Goal: Information Seeking & Learning: Find specific fact

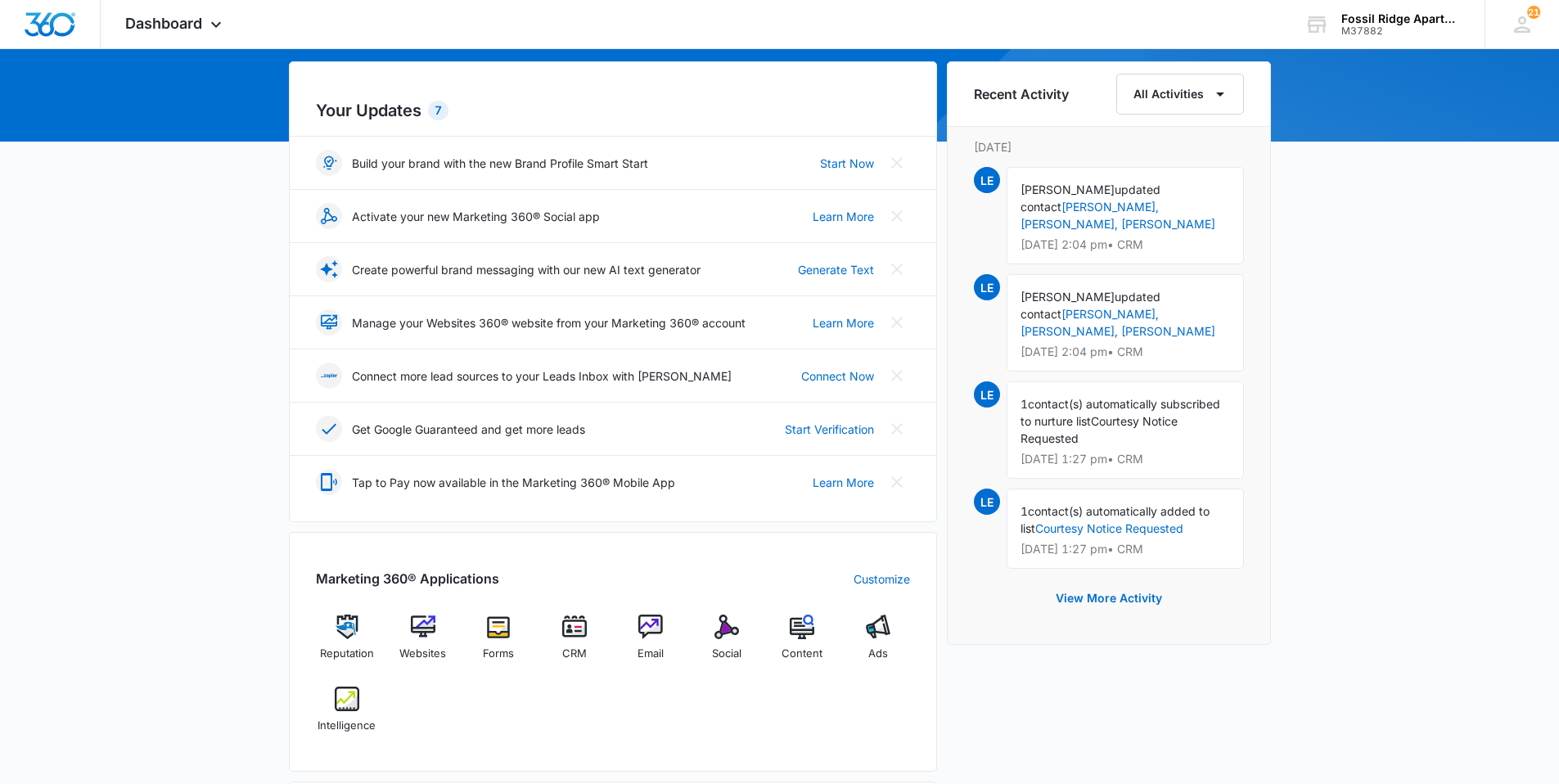
scroll to position [164, 0]
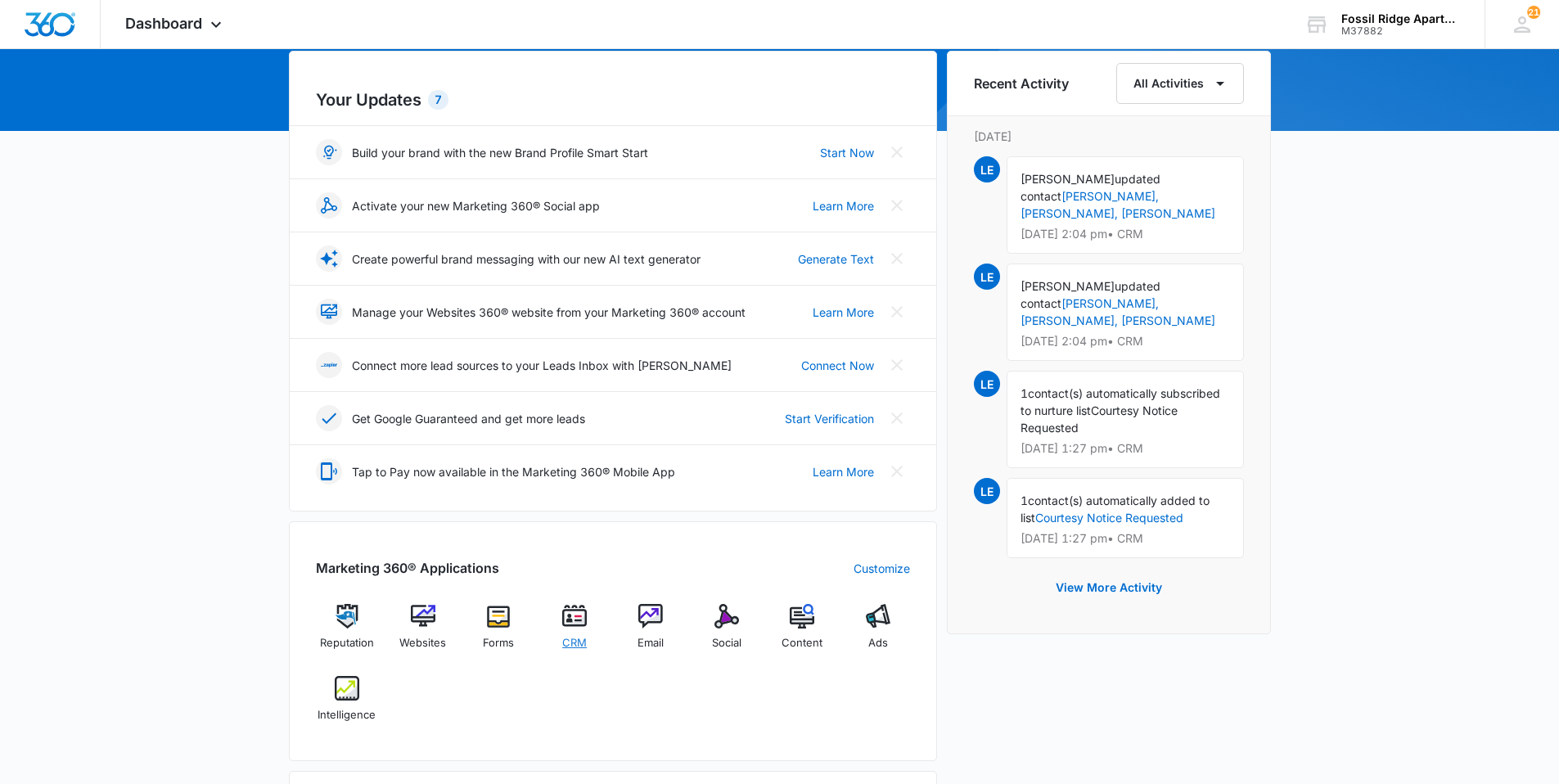
click at [571, 638] on span "CRM" at bounding box center [574, 643] width 24 height 17
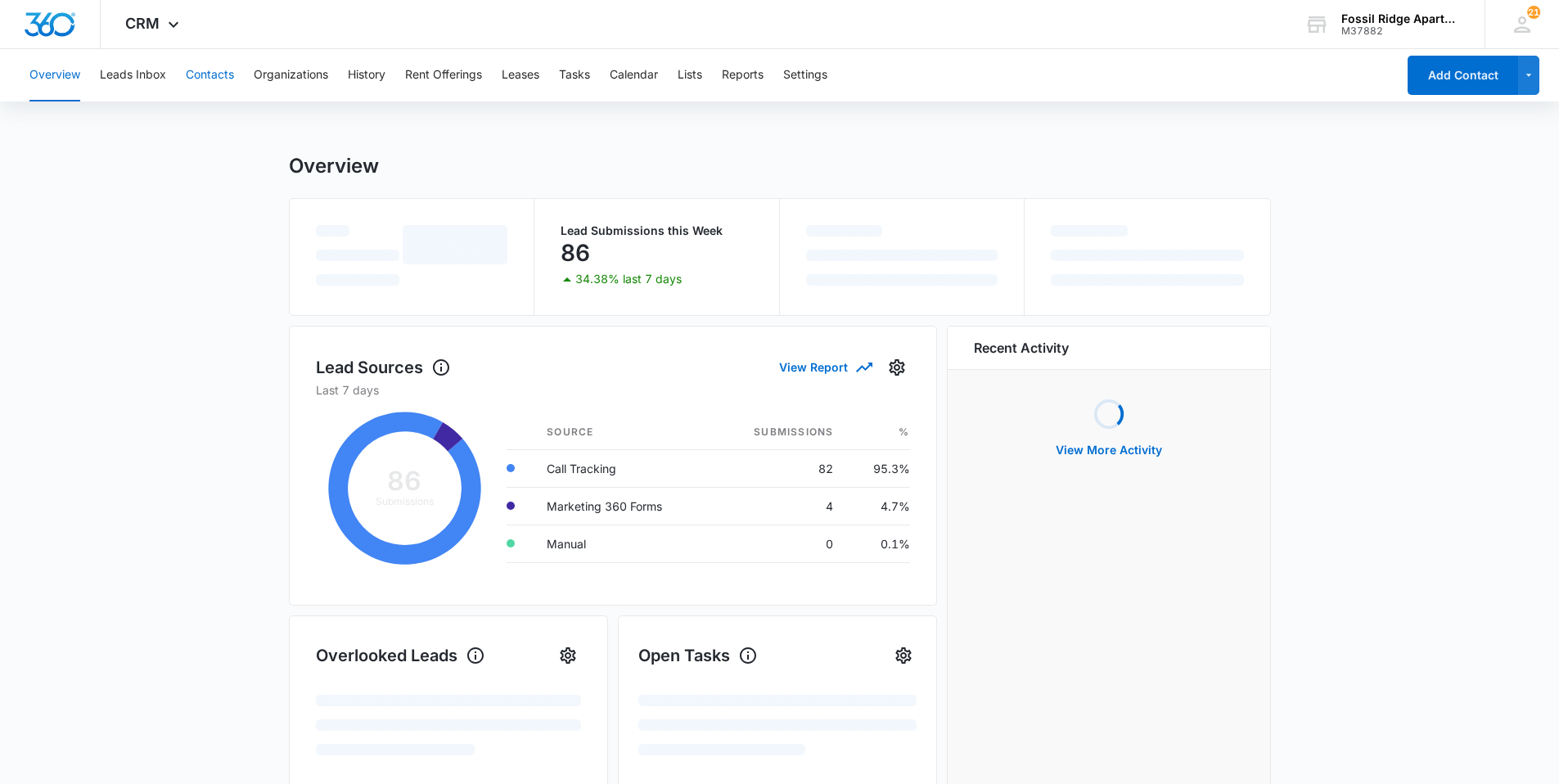
click at [221, 81] on button "Contacts" at bounding box center [210, 75] width 49 height 53
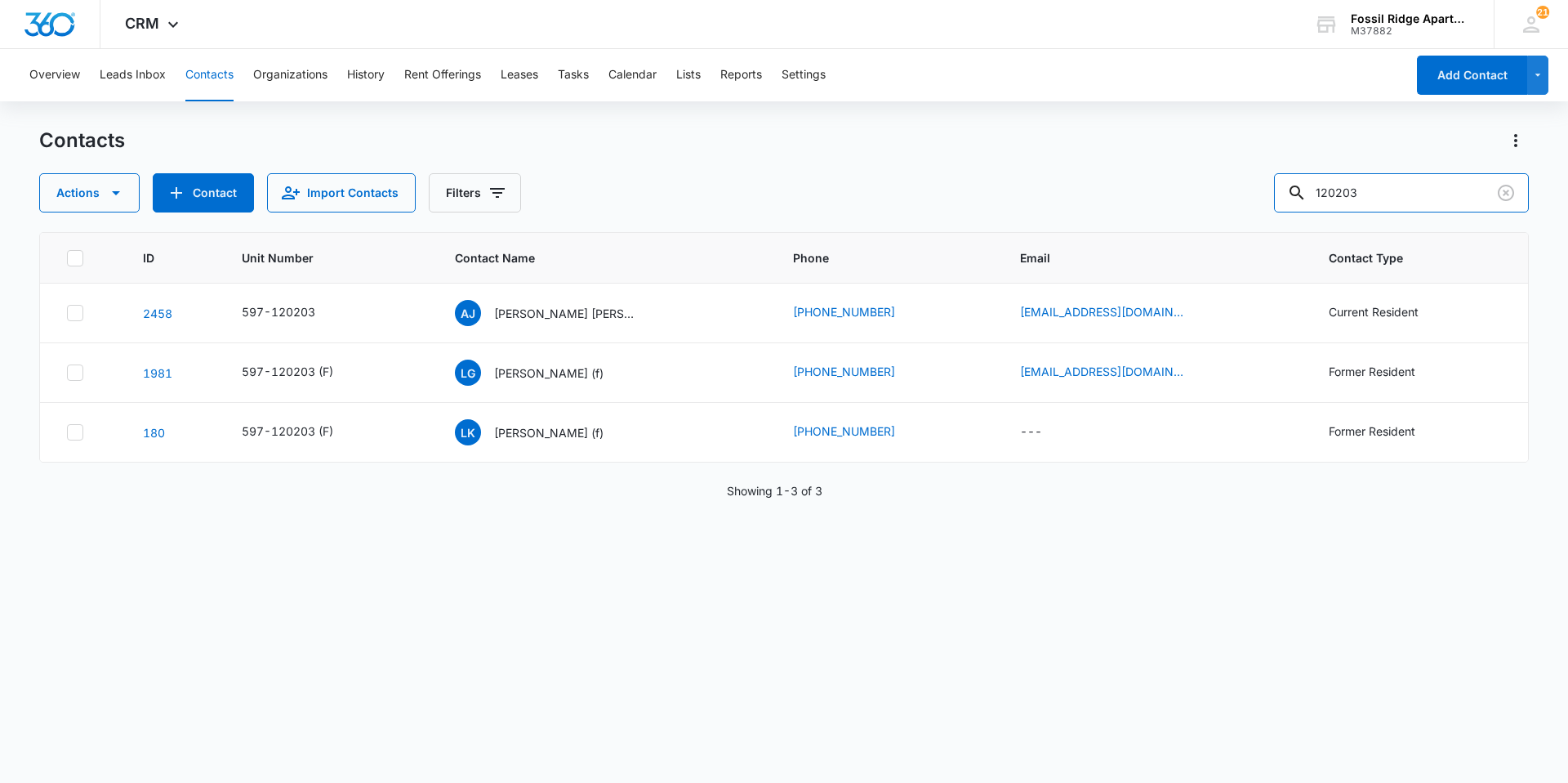
drag, startPoint x: 1315, startPoint y: 201, endPoint x: 1192, endPoint y: 221, distance: 124.6
click at [1192, 221] on div "Contacts Actions Contact Import Contacts Filters 120203 ID Unit Number Contact …" at bounding box center [784, 454] width 1489 height 653
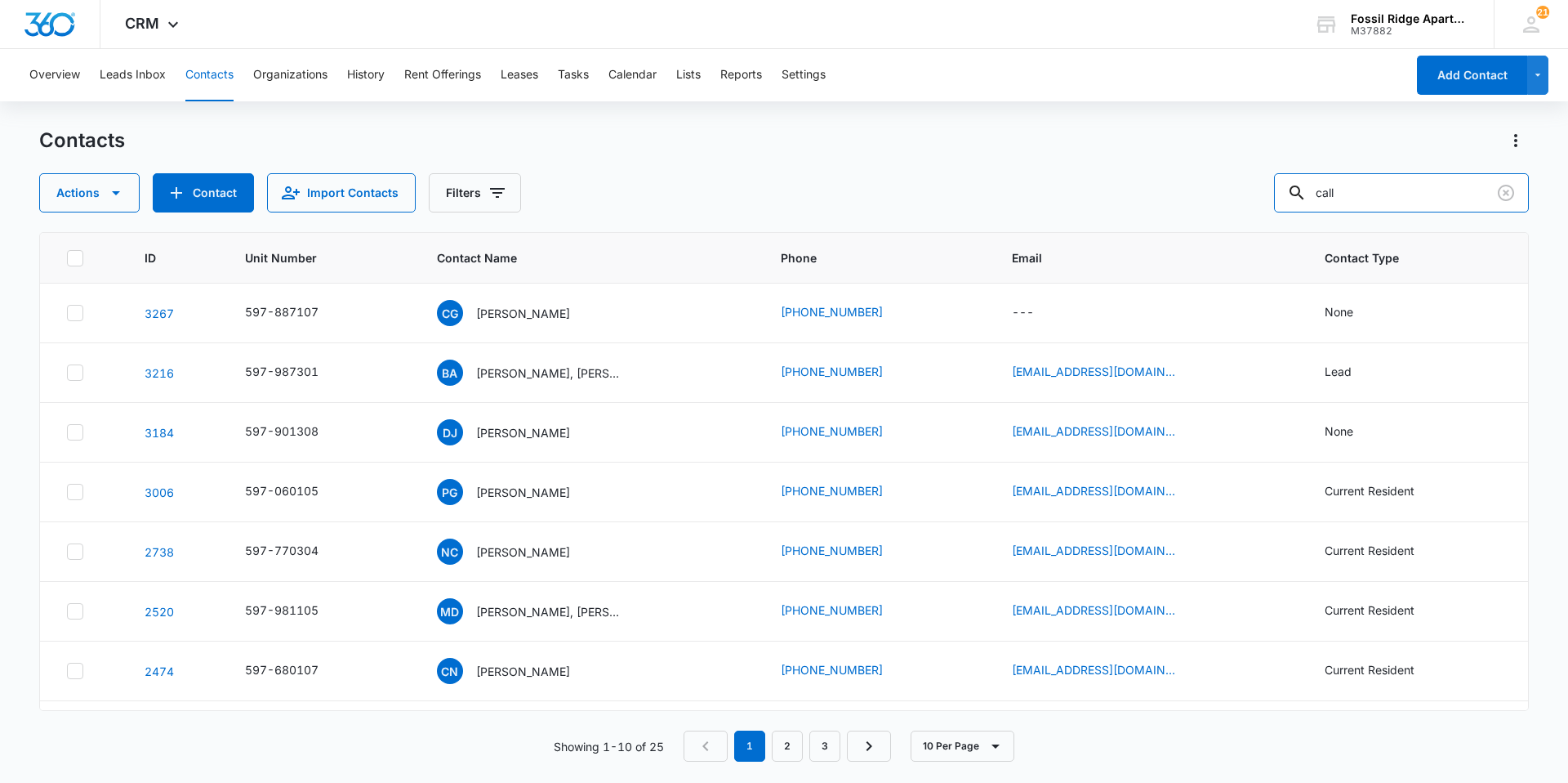
drag, startPoint x: 1335, startPoint y: 199, endPoint x: 1062, endPoint y: 218, distance: 273.7
click at [1068, 221] on div "Contacts Actions Contact Import Contacts Filters call ID Unit Number Contact Na…" at bounding box center [784, 454] width 1489 height 653
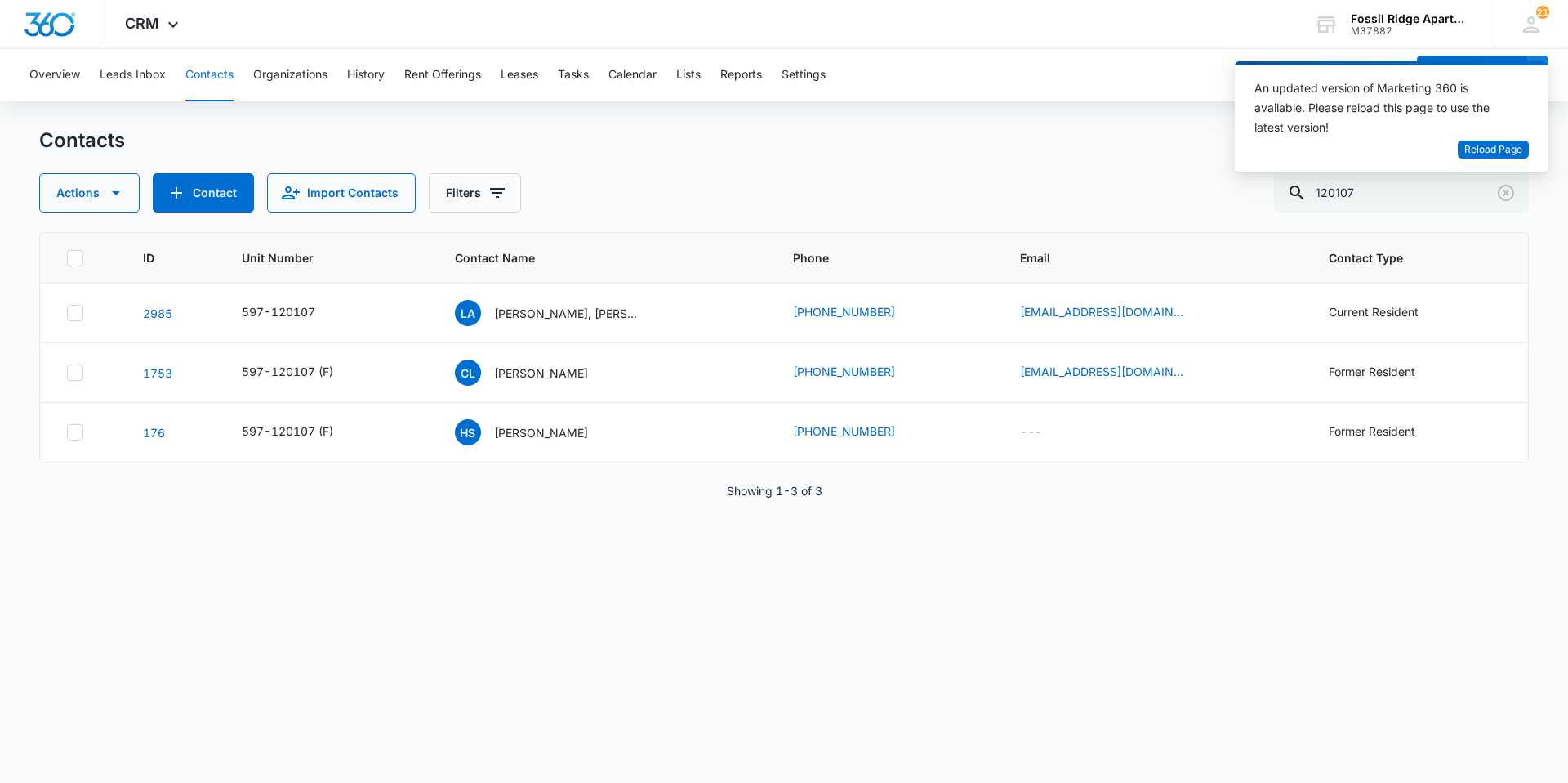
click at [735, 680] on div "ID Unit Number Contact Name Phone Email Contact Type 2985 597-120107 LA Lauren …" at bounding box center [784, 497] width 1489 height 530
click at [1373, 186] on input "120107" at bounding box center [1402, 193] width 255 height 39
click at [1372, 186] on input "120107" at bounding box center [1402, 193] width 255 height 39
type input "680303"
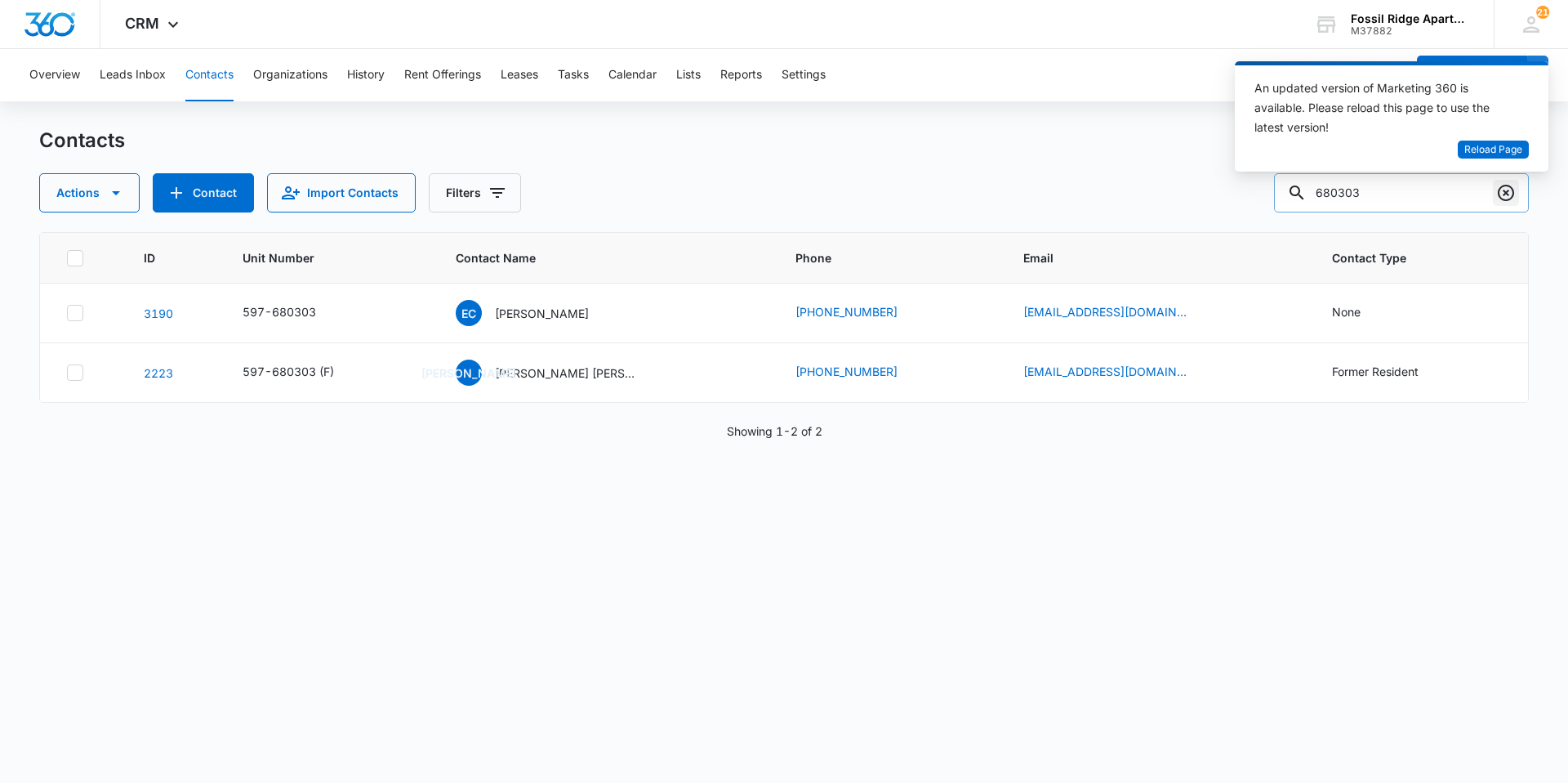
click at [1503, 190] on icon "Clear" at bounding box center [1506, 193] width 19 height 19
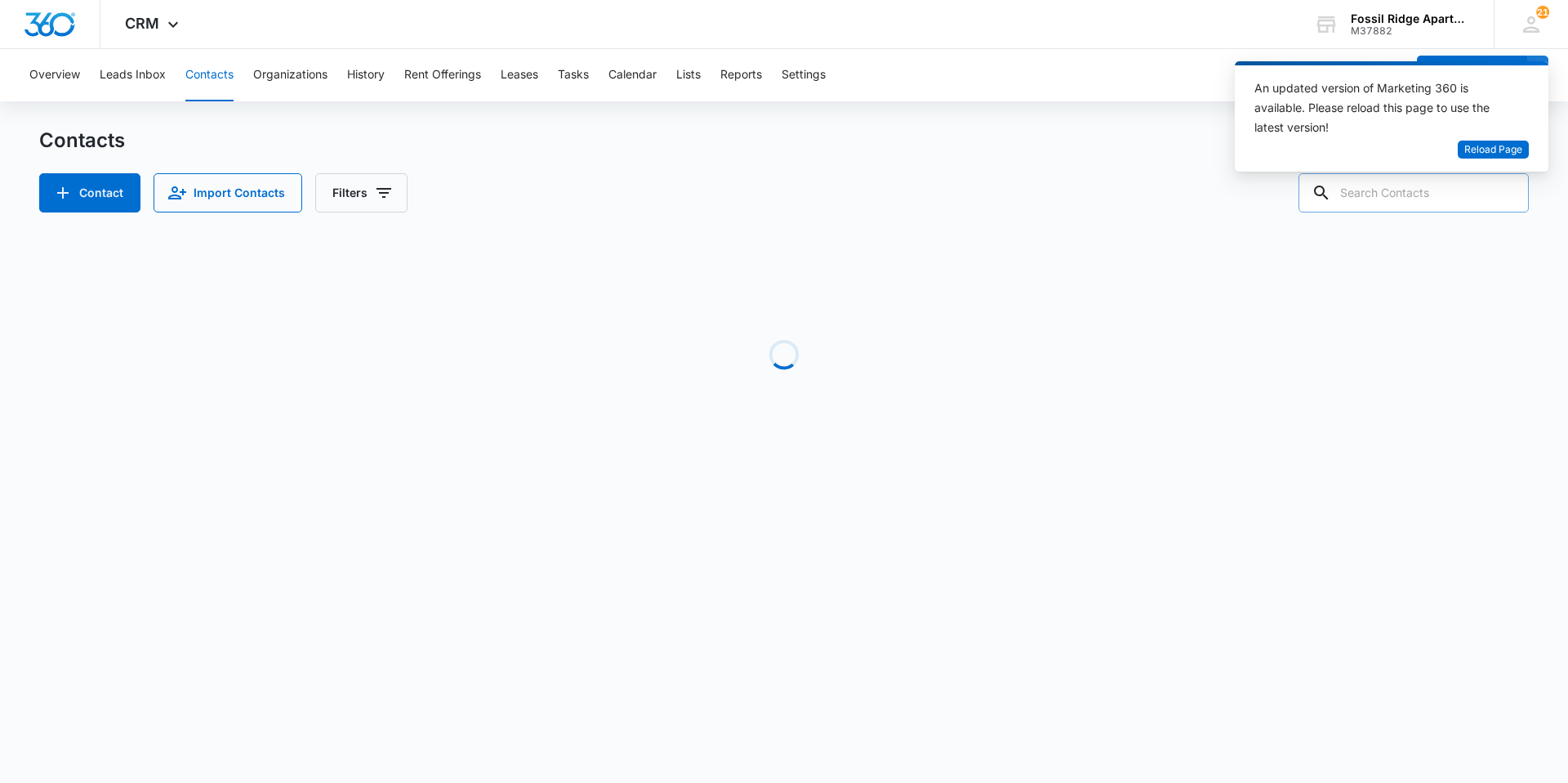
click at [1457, 195] on input "text" at bounding box center [1413, 193] width 231 height 39
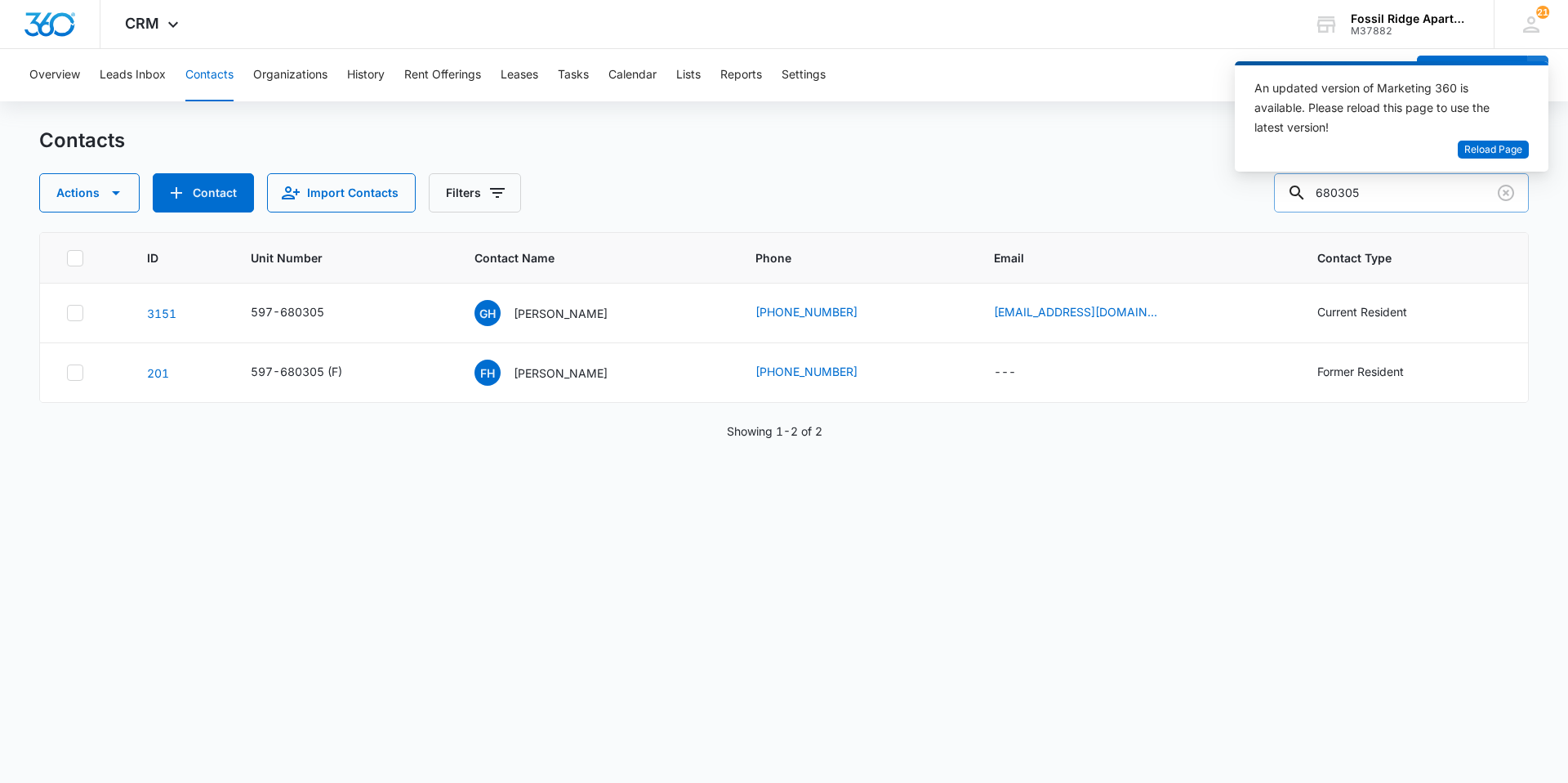
click at [1392, 199] on input "680305" at bounding box center [1402, 193] width 255 height 39
type input "6"
type input "700301"
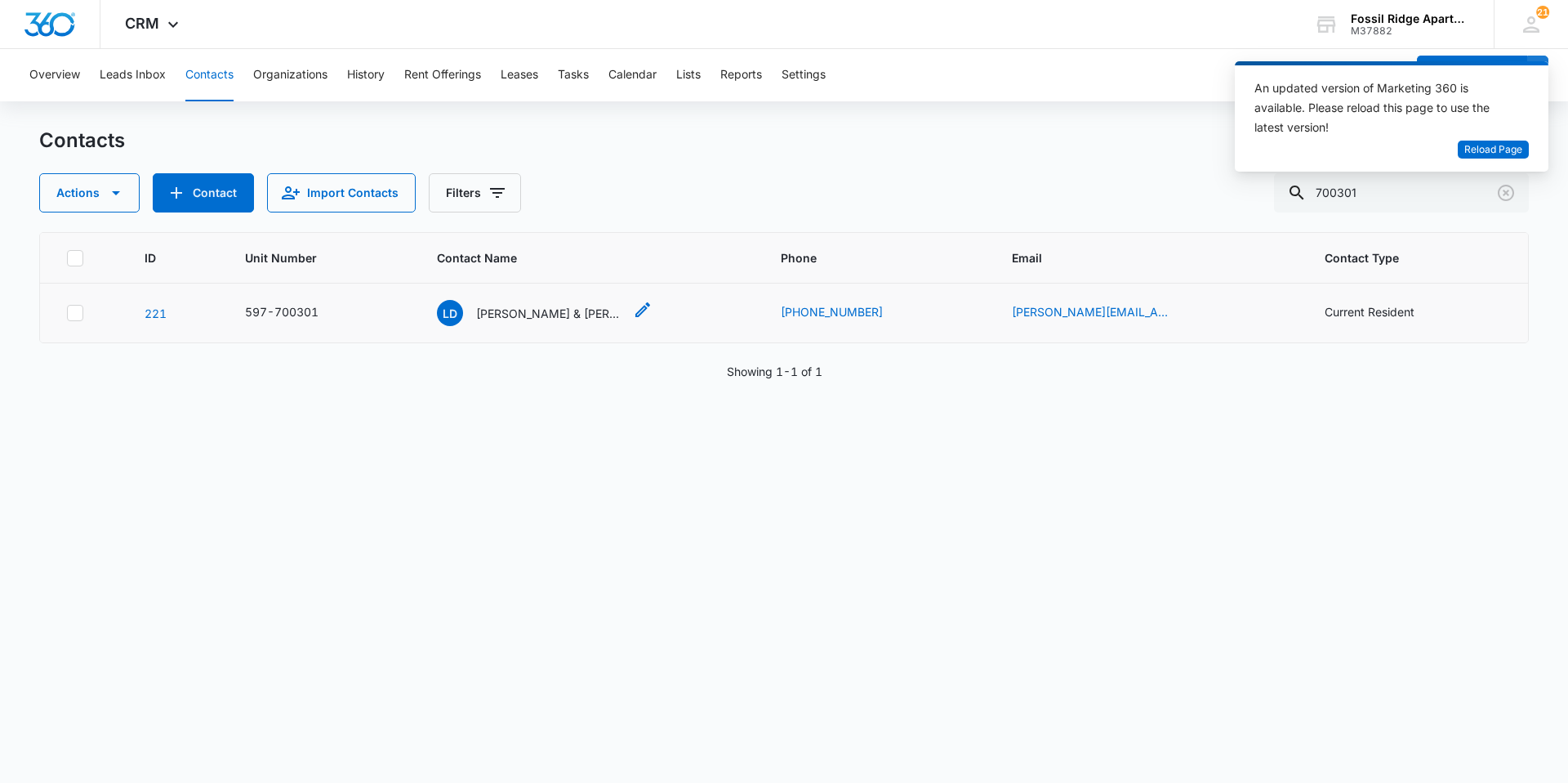
click at [574, 316] on p "[PERSON_NAME] & [PERSON_NAME]" at bounding box center [549, 314] width 147 height 18
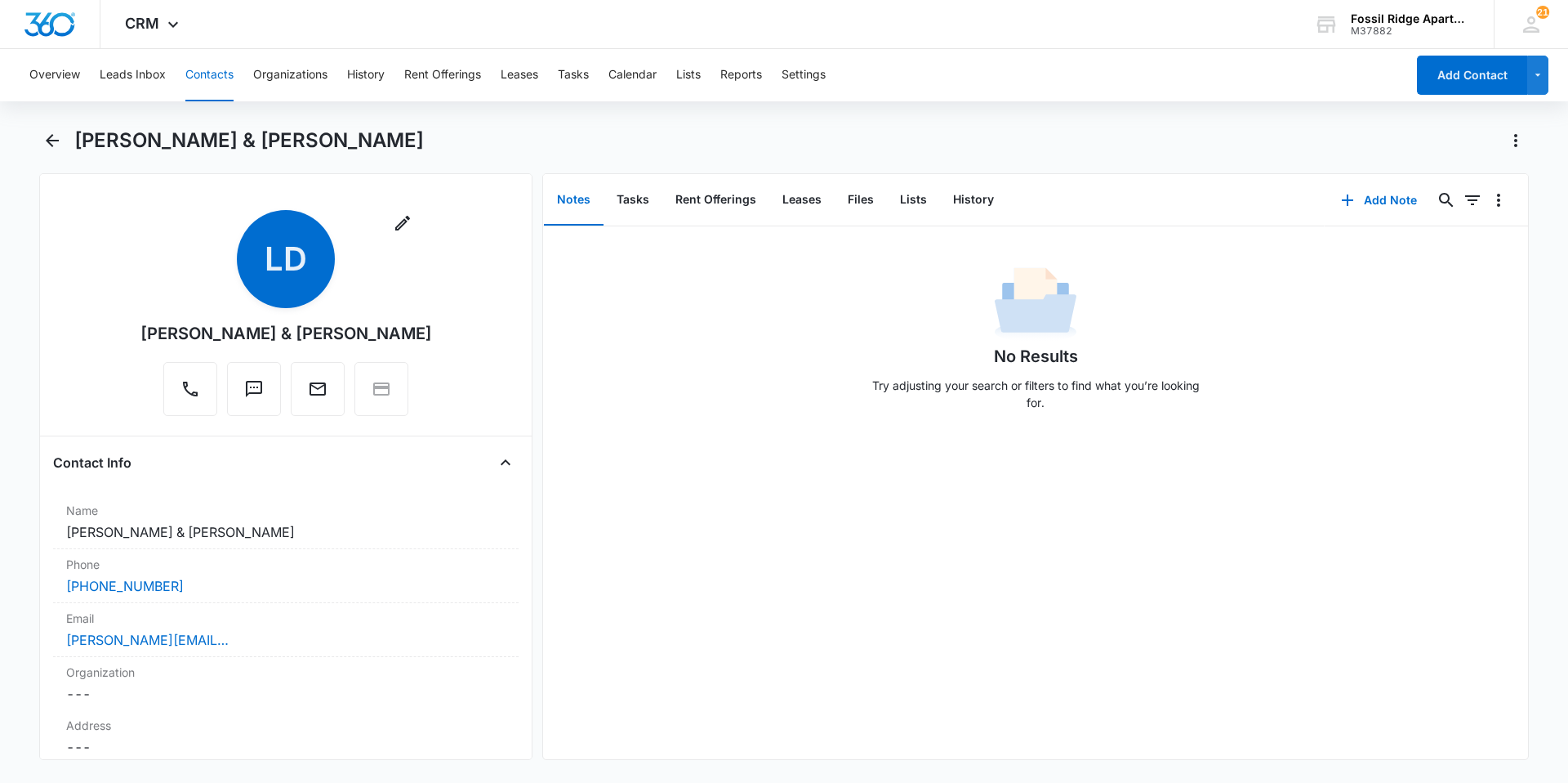
click at [201, 76] on button "Contacts" at bounding box center [209, 75] width 49 height 53
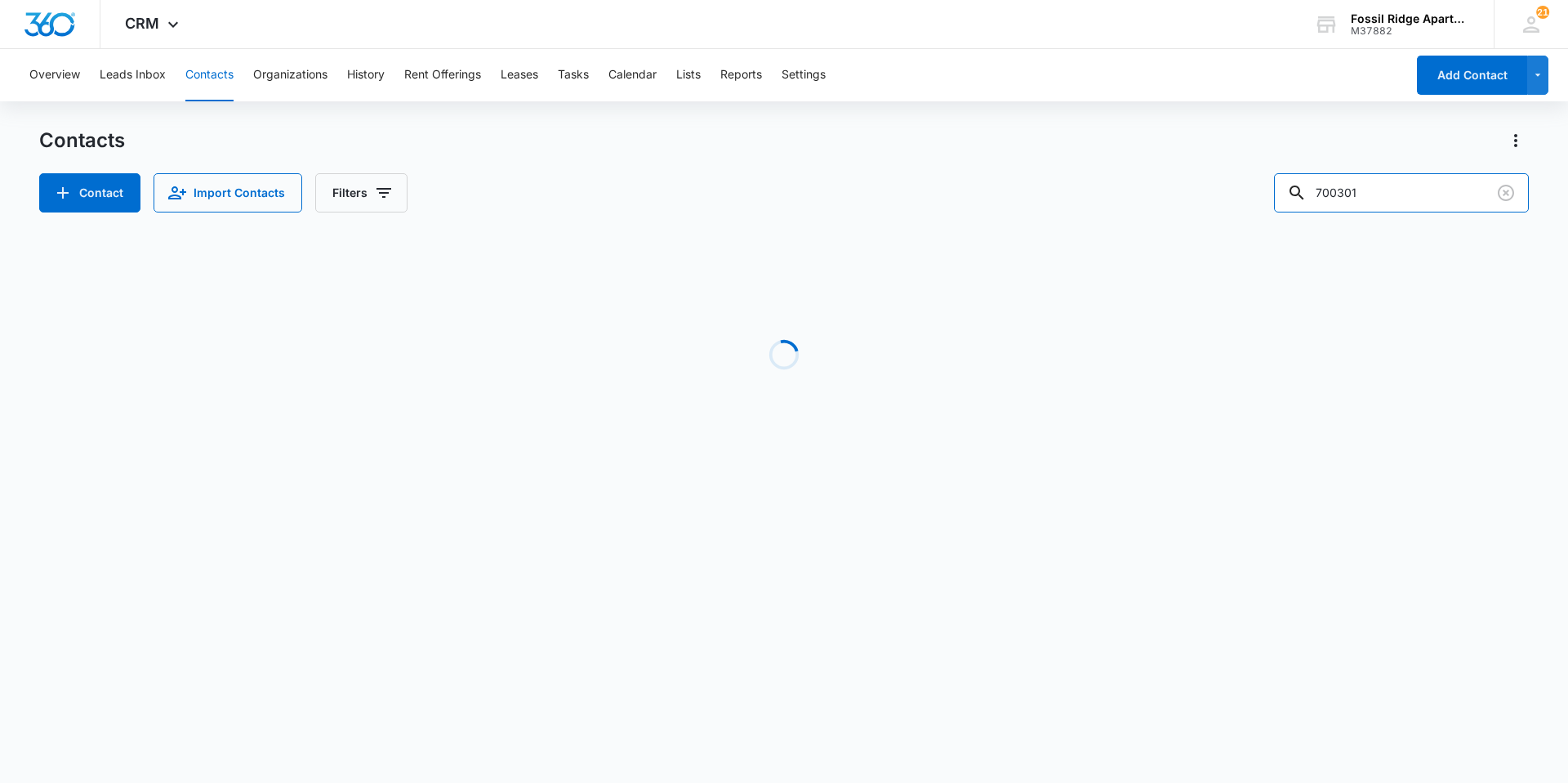
drag, startPoint x: 1395, startPoint y: 186, endPoint x: 1242, endPoint y: 192, distance: 153.1
click at [1244, 192] on div "Contact Import Contacts Filters 700301" at bounding box center [784, 193] width 1489 height 39
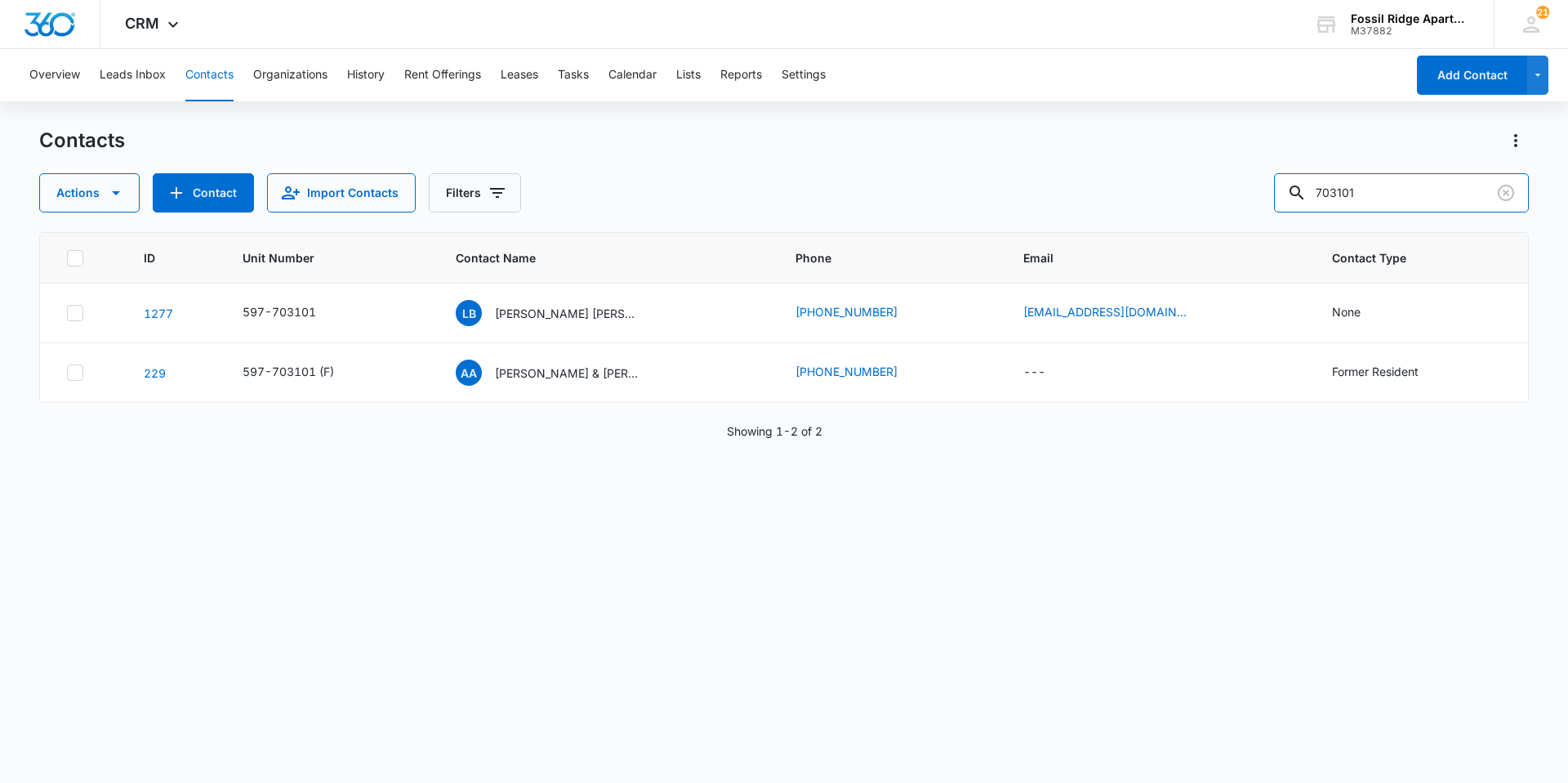
drag, startPoint x: 1366, startPoint y: 201, endPoint x: 1270, endPoint y: 208, distance: 96.3
click at [1270, 208] on div "Actions Contact Import Contacts Filters 703101" at bounding box center [784, 193] width 1489 height 39
type input "730302"
click at [574, 317] on p "[PERSON_NAME], [PERSON_NAME], [PERSON_NAME] [PERSON_NAME]" at bounding box center [567, 314] width 147 height 18
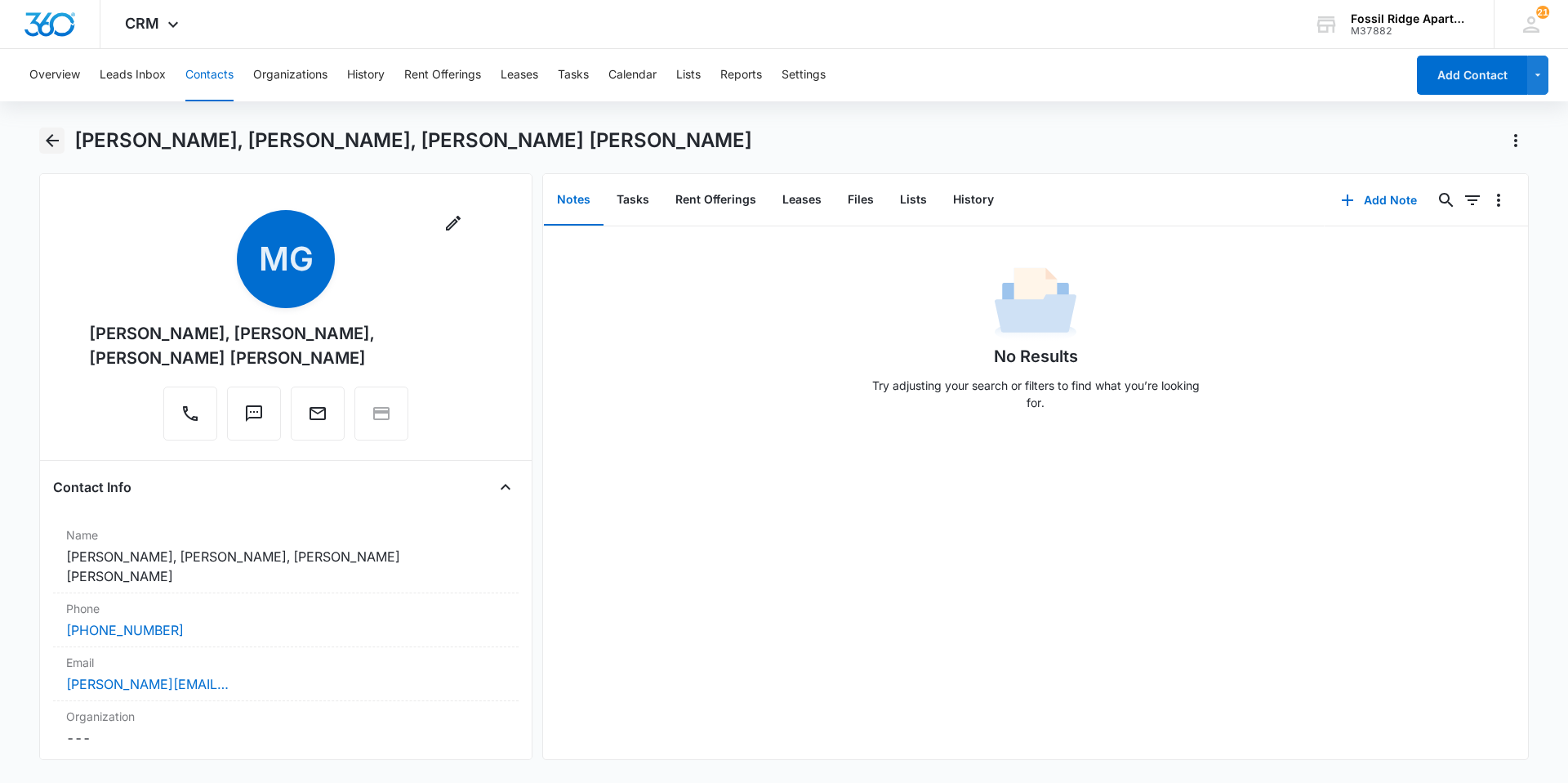
click at [59, 148] on icon "Back" at bounding box center [53, 140] width 19 height 19
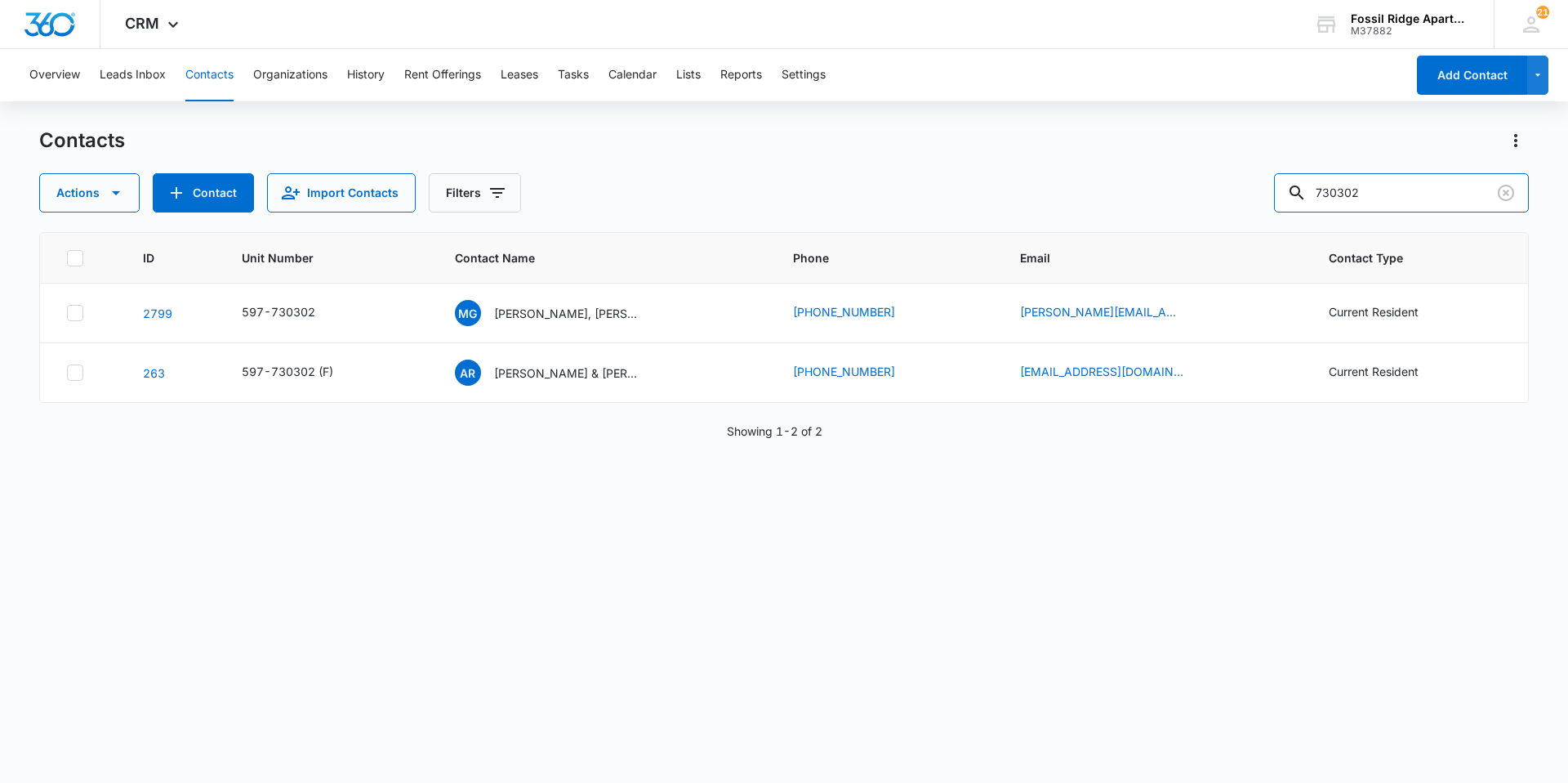
drag, startPoint x: 1360, startPoint y: 194, endPoint x: 1203, endPoint y: 233, distance: 161.8
click at [1217, 232] on div "Contacts Actions Contact Import Contacts Filters 730302 ID Unit Number Contact …" at bounding box center [784, 454] width 1489 height 653
type input "790203"
